Goal: Information Seeking & Learning: Learn about a topic

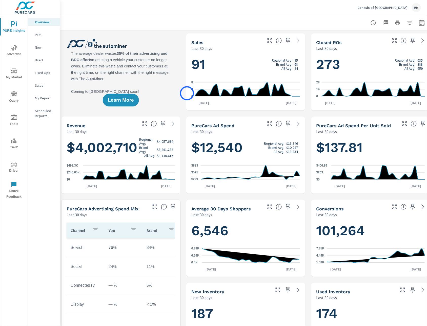
scroll to position [0, 0]
click at [421, 23] on icon "button" at bounding box center [422, 23] width 6 height 6
select select "Last 30 days"
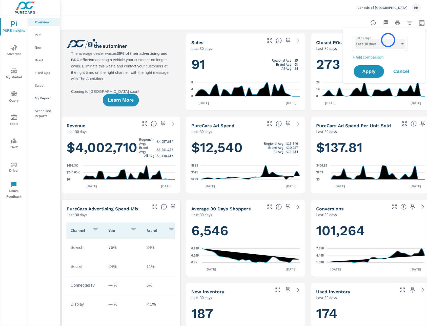
click at [387, 42] on select "Custom Yesterday Last week Last 7 days Last 14 days Last 30 days Last 45 days L…" at bounding box center [380, 44] width 51 height 10
click at [355, 39] on select "Custom Yesterday Last week Last 7 days Last 14 days Last 30 days Last 45 days L…" at bounding box center [380, 44] width 51 height 10
click at [373, 56] on p "+ Add comparison" at bounding box center [385, 57] width 65 height 6
select select "Previous period"
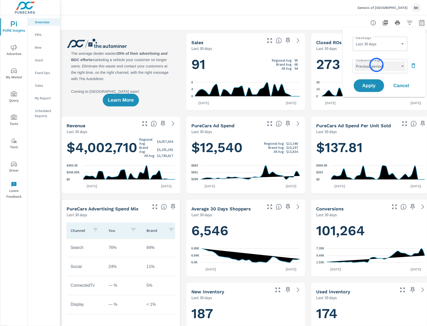
click at [377, 65] on select "Custom Previous period Previous month Previous year" at bounding box center [380, 66] width 51 height 10
click at [355, 61] on select "Custom Previous period Previous month Previous year" at bounding box center [380, 66] width 51 height 10
click at [373, 89] on button "Apply" at bounding box center [369, 85] width 31 height 13
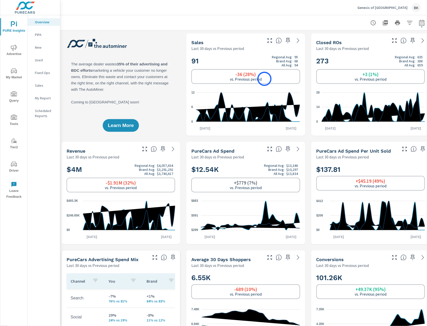
scroll to position [0, 2]
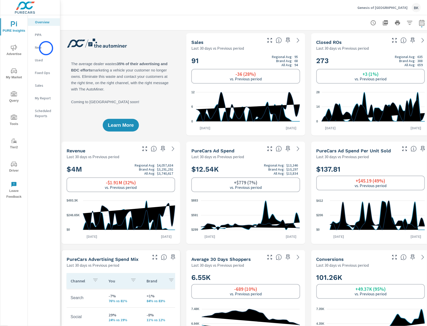
click at [46, 48] on p "New" at bounding box center [45, 47] width 21 height 5
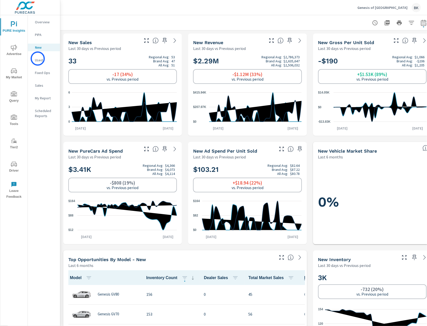
click at [38, 59] on p "Used" at bounding box center [45, 59] width 21 height 5
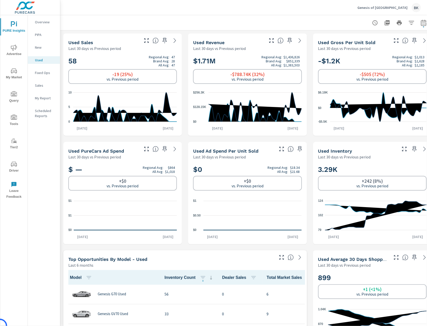
scroll to position [0, 0]
click at [12, 54] on span "Advertise" at bounding box center [14, 51] width 24 height 12
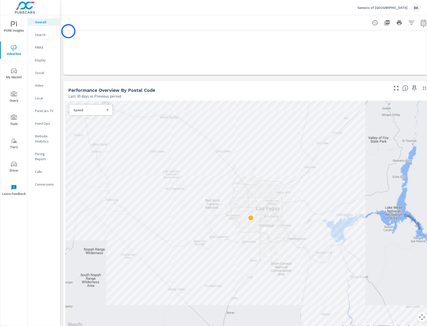
scroll to position [168, 0]
click at [41, 34] on p "Search" at bounding box center [45, 34] width 21 height 5
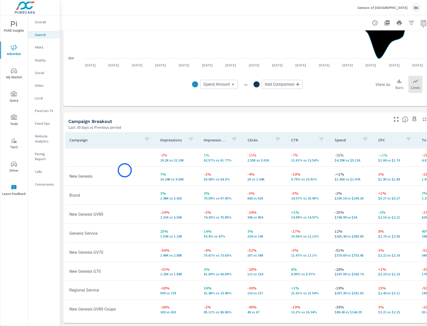
scroll to position [24, 0]
click at [45, 46] on p "PMAX" at bounding box center [45, 47] width 21 height 5
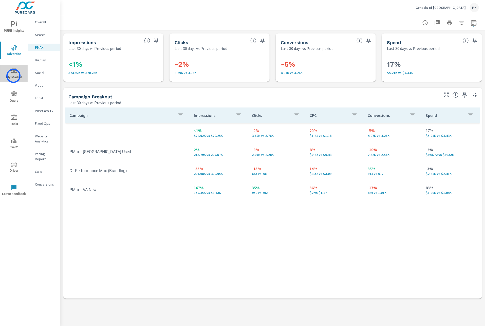
click at [13, 76] on span "My Market" at bounding box center [14, 74] width 24 height 12
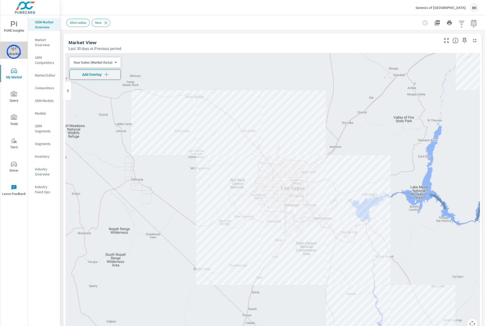
click at [14, 52] on span "Advertise" at bounding box center [14, 51] width 24 height 12
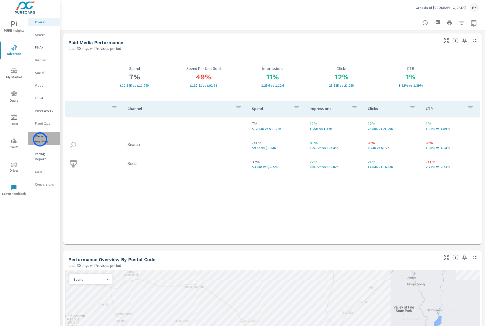
click at [40, 139] on p "Website Analytics" at bounding box center [45, 138] width 21 height 10
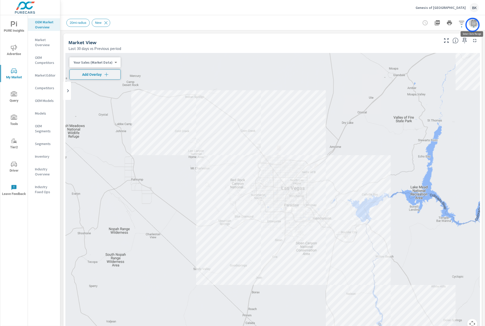
click at [472, 25] on icon "button" at bounding box center [474, 23] width 6 height 6
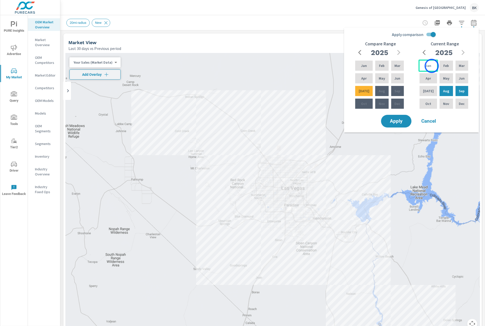
click at [431, 66] on div "Jan" at bounding box center [428, 66] width 20 height 12
click at [440, 92] on div "Aug" at bounding box center [445, 91] width 15 height 12
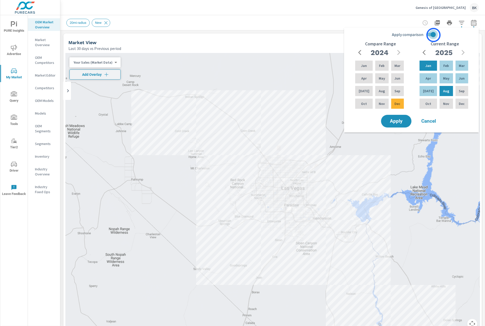
click at [433, 35] on input "Apply comparison" at bounding box center [433, 35] width 29 height 10
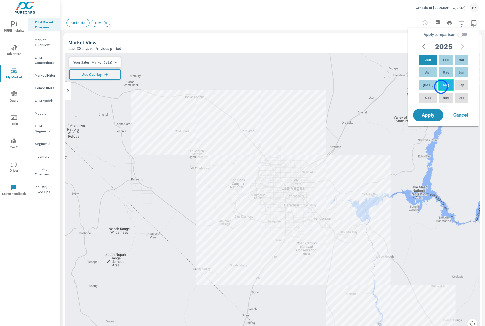
click at [443, 87] on p "Aug" at bounding box center [446, 84] width 6 height 5
click at [430, 86] on div "Jul" at bounding box center [428, 85] width 20 height 12
click at [425, 58] on p "Jan" at bounding box center [428, 59] width 6 height 5
click at [426, 86] on p "Jul" at bounding box center [428, 84] width 11 height 5
click at [464, 33] on input "Apply comparison" at bounding box center [459, 35] width 29 height 10
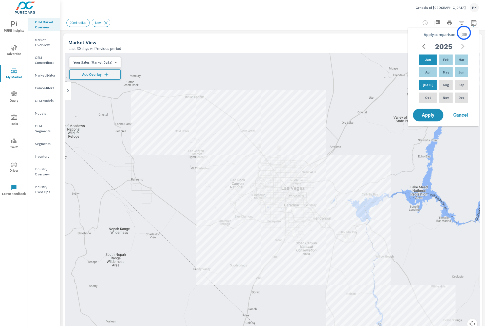
checkbox input "true"
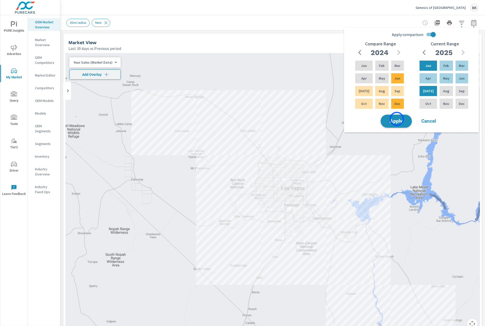
click at [397, 119] on span "Apply" at bounding box center [396, 121] width 21 height 5
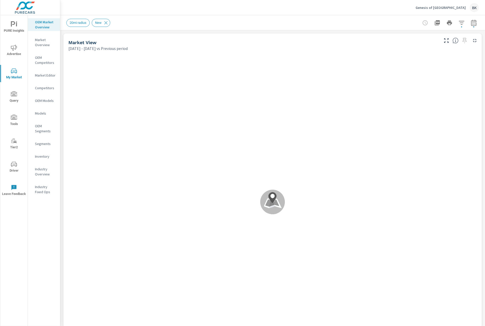
scroll to position [0, 0]
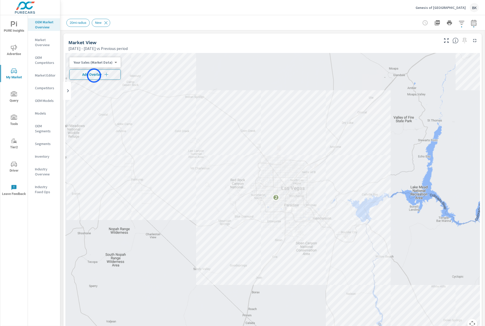
click at [93, 75] on span "Add Overlay" at bounding box center [95, 74] width 47 height 5
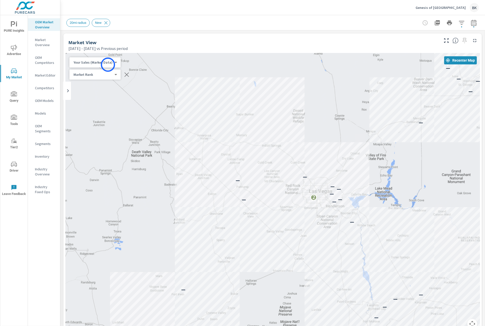
click at [108, 64] on body "PURE Insights Advertise My Market Query Tools Tier2 Driver Leave Feedback OEM M…" at bounding box center [242, 165] width 485 height 331
click at [105, 71] on li "Your Sales (DMS)" at bounding box center [93, 70] width 49 height 8
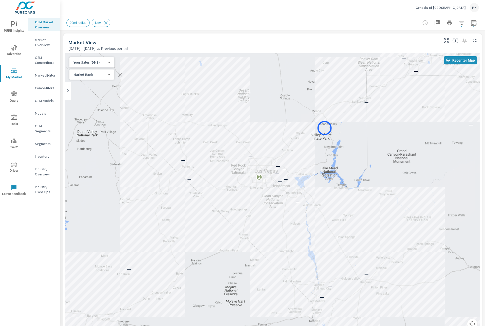
drag, startPoint x: 351, startPoint y: 155, endPoint x: 325, endPoint y: 127, distance: 37.8
click at [325, 128] on div "— — — — — — — — — — — — — — — — — — — — — 2 — — — — — — — — — — — — — — — —" at bounding box center [272, 194] width 414 height 282
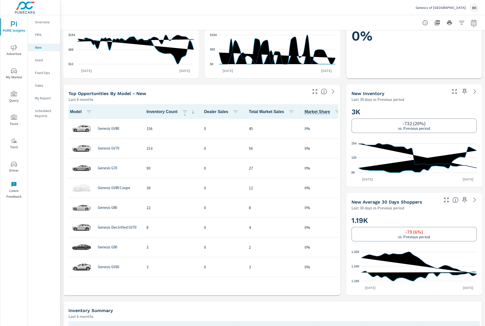
scroll to position [133, 0]
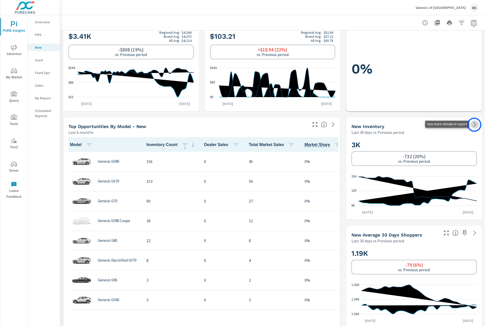
click at [474, 125] on icon at bounding box center [475, 124] width 6 height 6
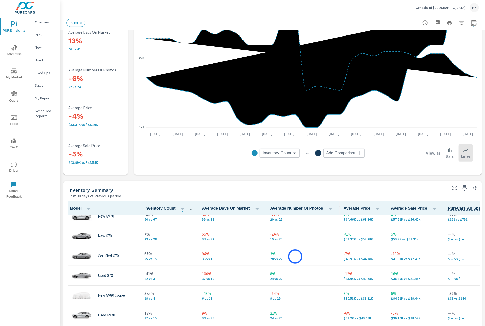
scroll to position [65, 0]
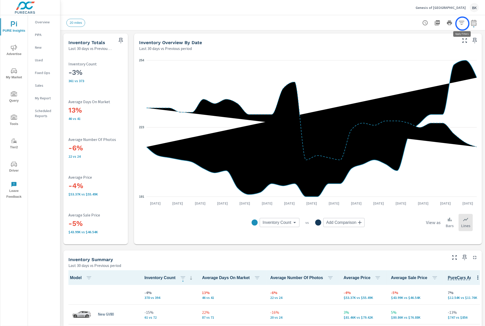
click at [462, 24] on icon "button" at bounding box center [461, 23] width 6 height 6
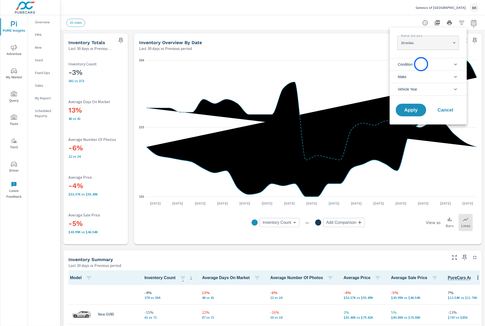
click at [421, 64] on li "Condition" at bounding box center [428, 64] width 77 height 12
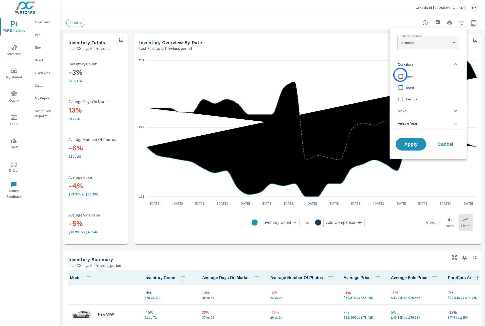
click at [400, 75] on input "filter options" at bounding box center [400, 76] width 11 height 11
click at [407, 144] on span "Apply" at bounding box center [410, 144] width 21 height 5
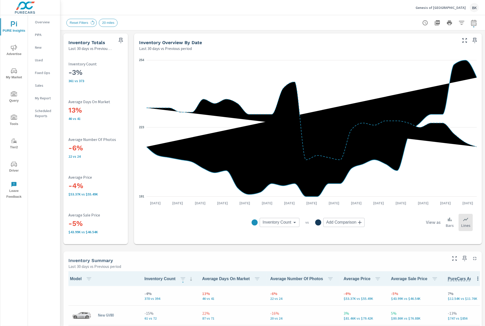
scroll to position [0, 0]
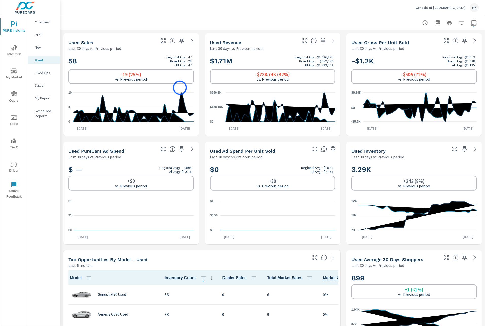
scroll to position [0, 0]
click at [12, 49] on icon "nav menu" at bounding box center [14, 48] width 6 height 6
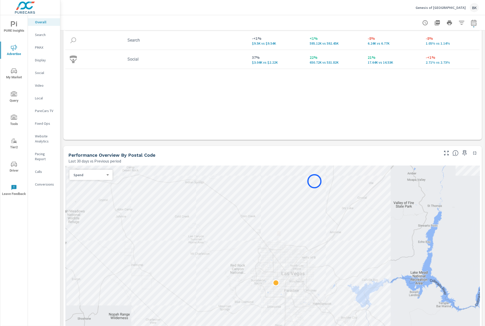
scroll to position [143, 0]
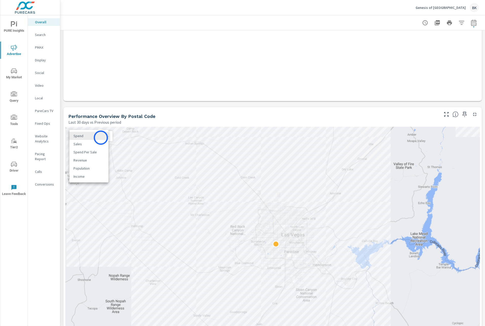
click at [101, 138] on body "PURE Insights Advertise My Market Query Tools Tier2 Driver Leave Feedback Overa…" at bounding box center [242, 165] width 485 height 331
click at [98, 169] on li "Population" at bounding box center [88, 168] width 39 height 8
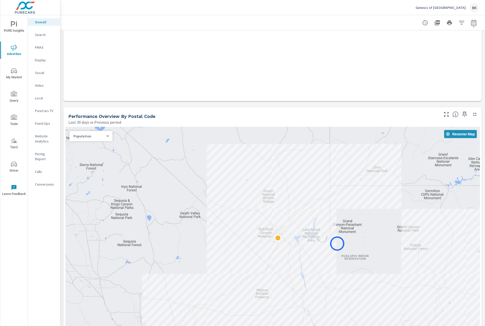
drag, startPoint x: 417, startPoint y: 248, endPoint x: 337, endPoint y: 243, distance: 79.9
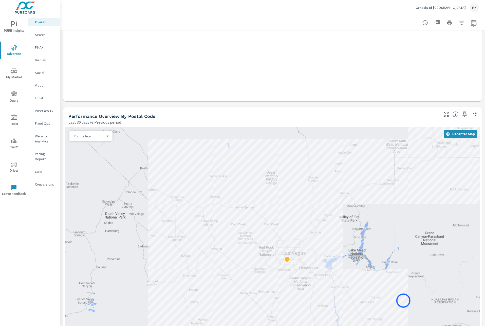
drag, startPoint x: 316, startPoint y: 252, endPoint x: 403, endPoint y: 300, distance: 99.5
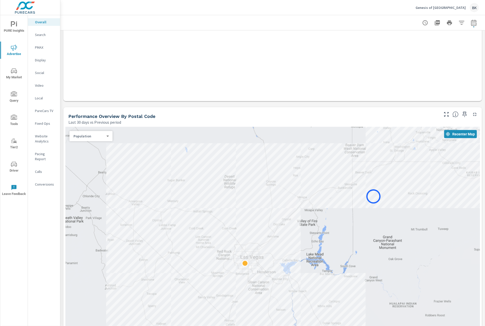
drag, startPoint x: 418, startPoint y: 190, endPoint x: 373, endPoint y: 196, distance: 45.0
click at [373, 196] on div at bounding box center [272, 240] width 414 height 227
